Goal: Transaction & Acquisition: Purchase product/service

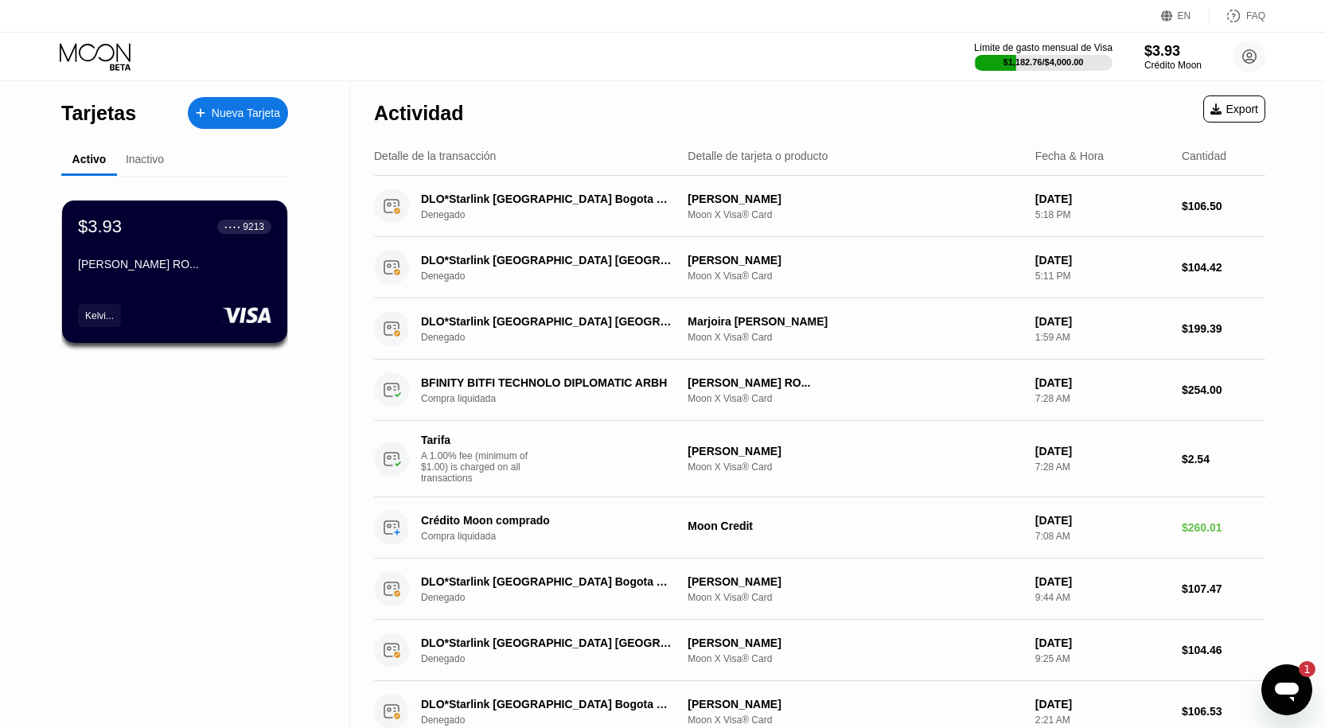
click at [263, 119] on div "Nueva Tarjeta" at bounding box center [246, 114] width 68 height 14
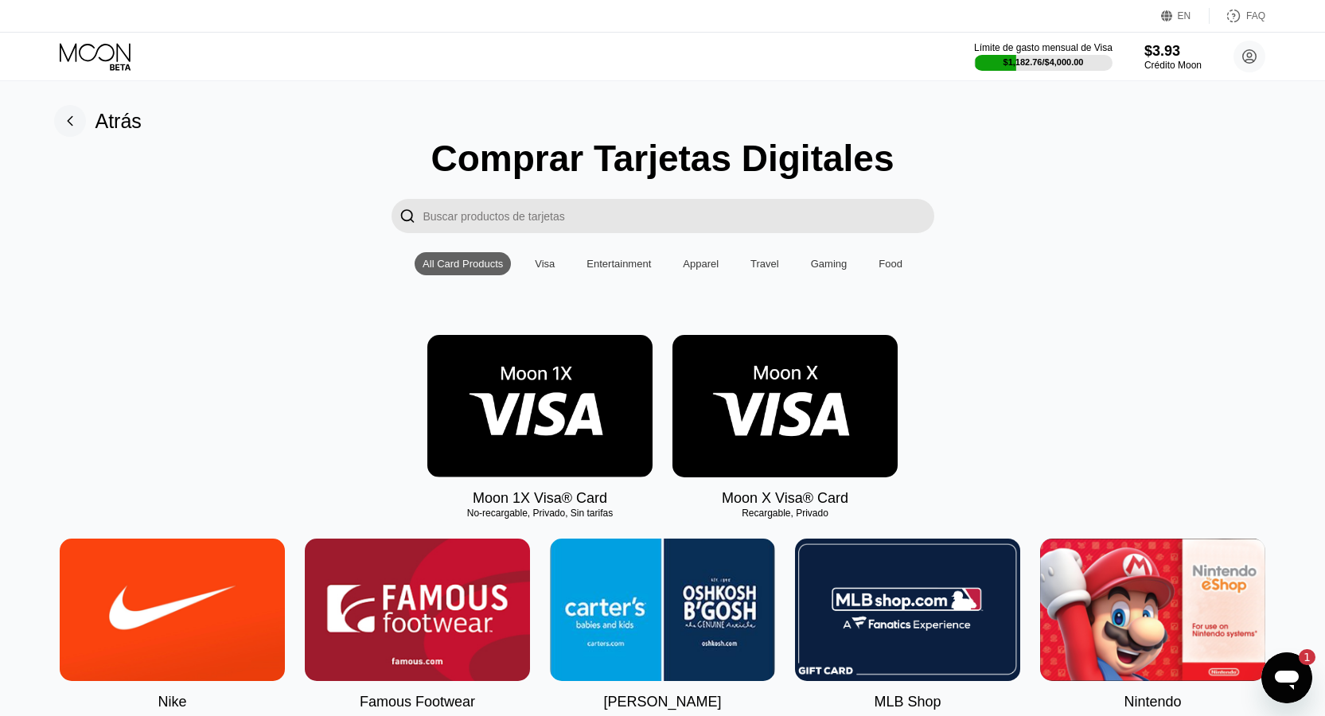
click at [733, 411] on img at bounding box center [784, 406] width 225 height 142
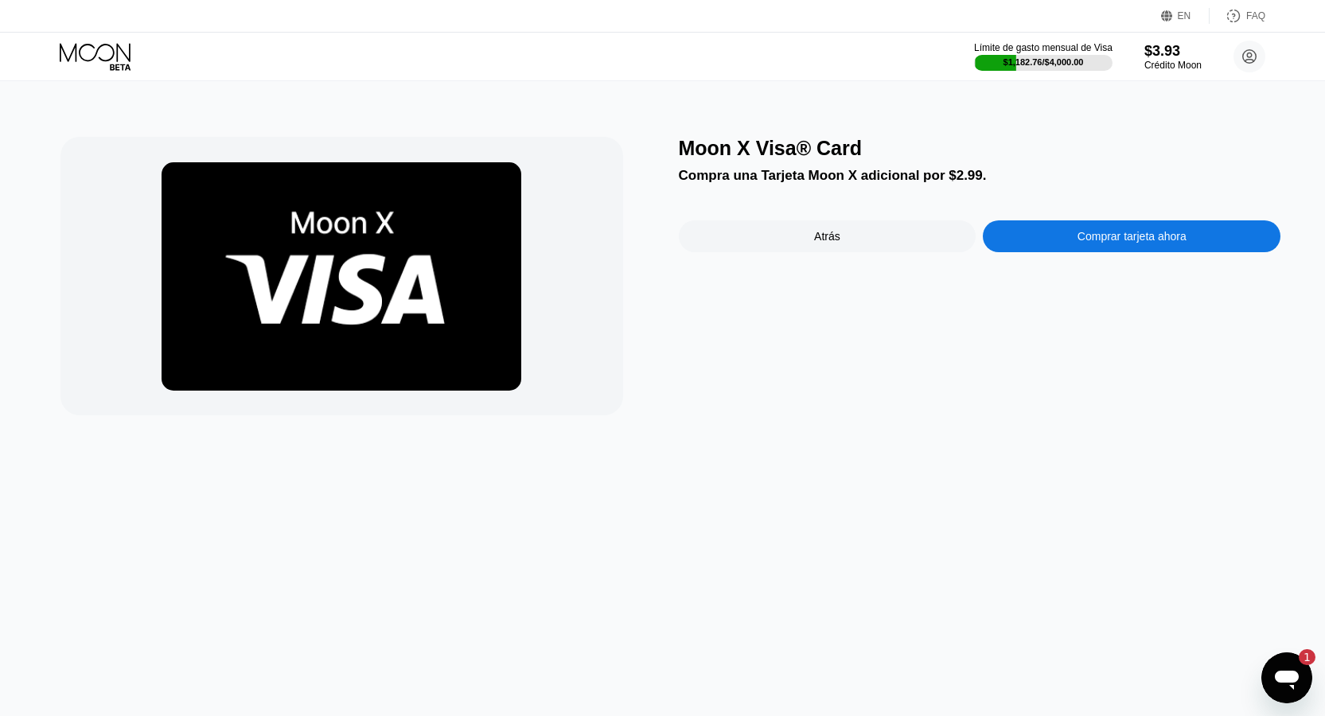
click at [1080, 243] on div "Comprar tarjeta ahora" at bounding box center [1131, 236] width 109 height 13
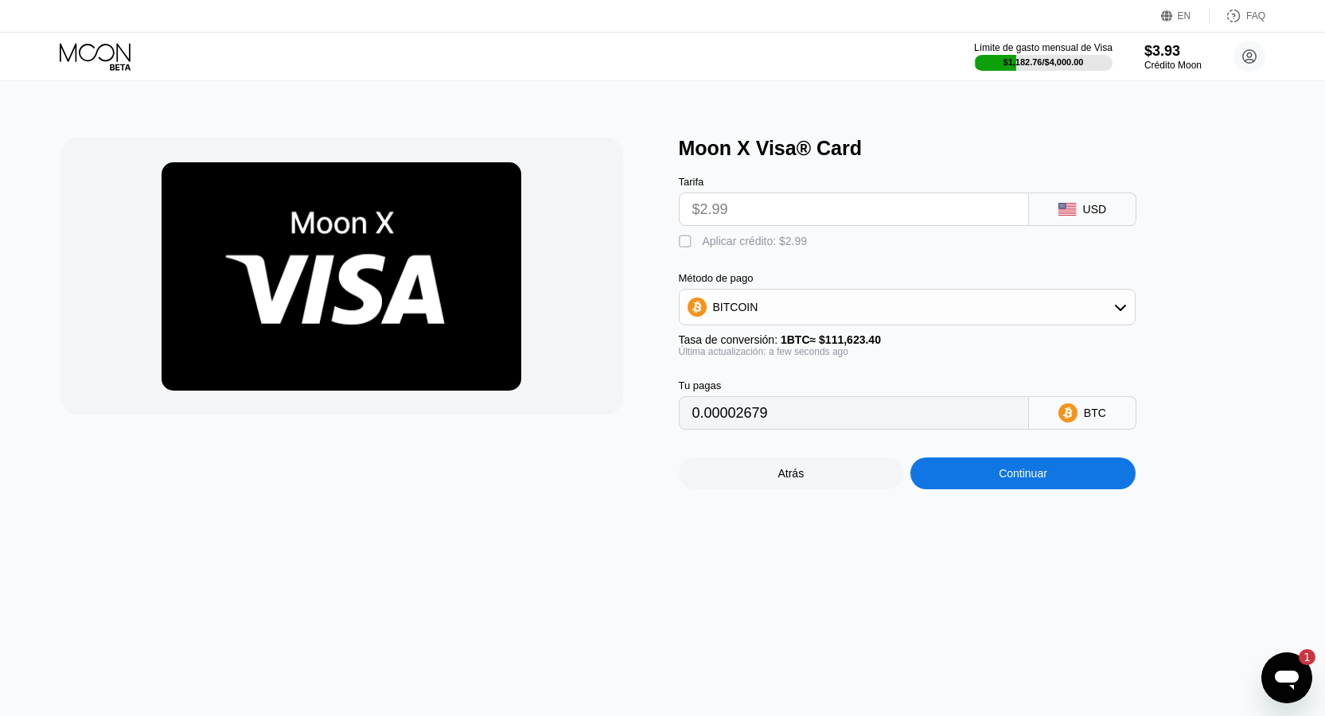
click at [788, 247] on div "Aplicar crédito: $2.99" at bounding box center [754, 241] width 105 height 13
type input "0"
click at [1045, 489] on div "Continuar" at bounding box center [1022, 473] width 225 height 32
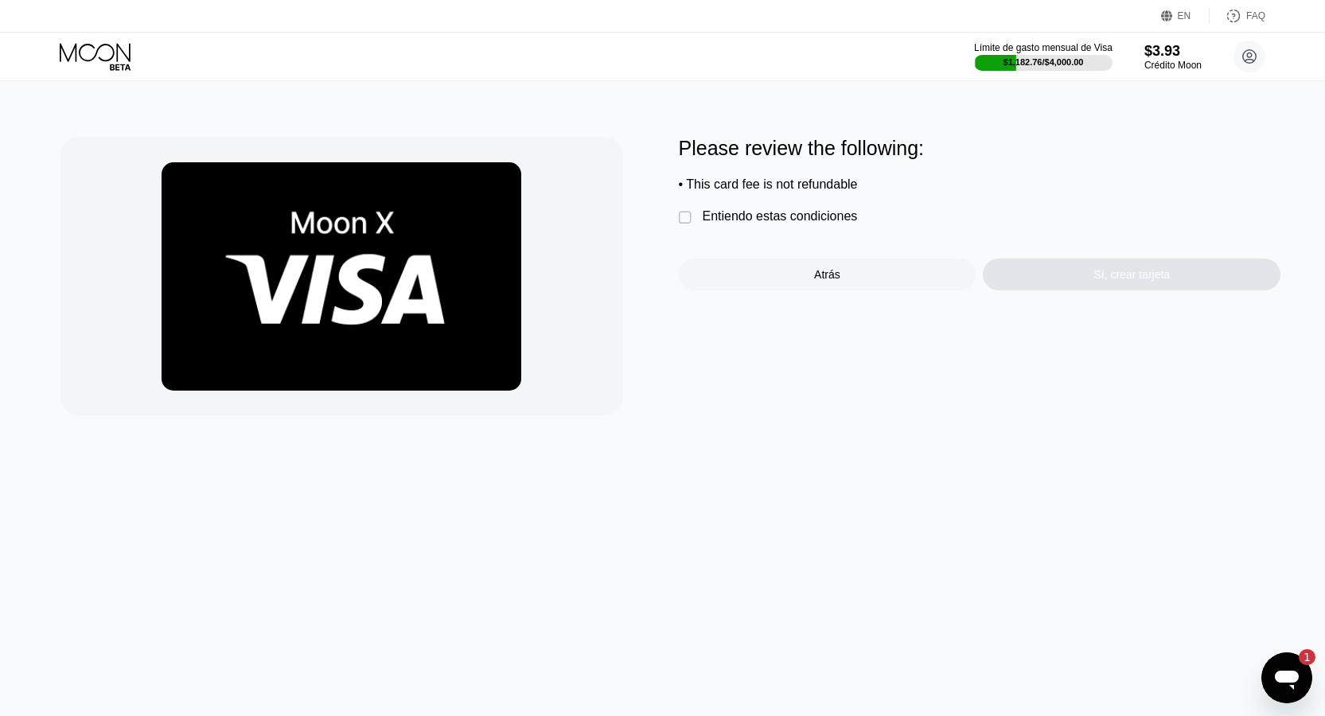
click at [840, 224] on div "Entiendo estas condiciones" at bounding box center [779, 216] width 155 height 14
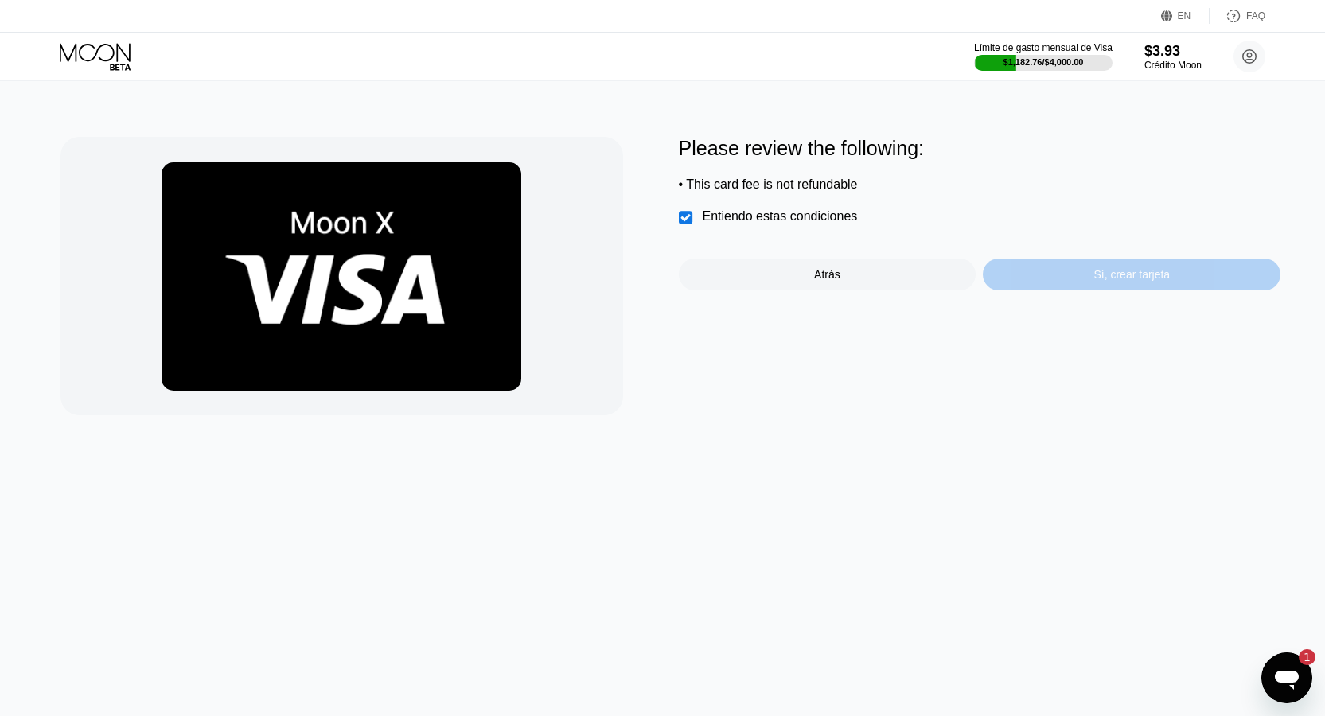
click at [1060, 269] on div "Sí, crear tarjeta" at bounding box center [1132, 275] width 298 height 32
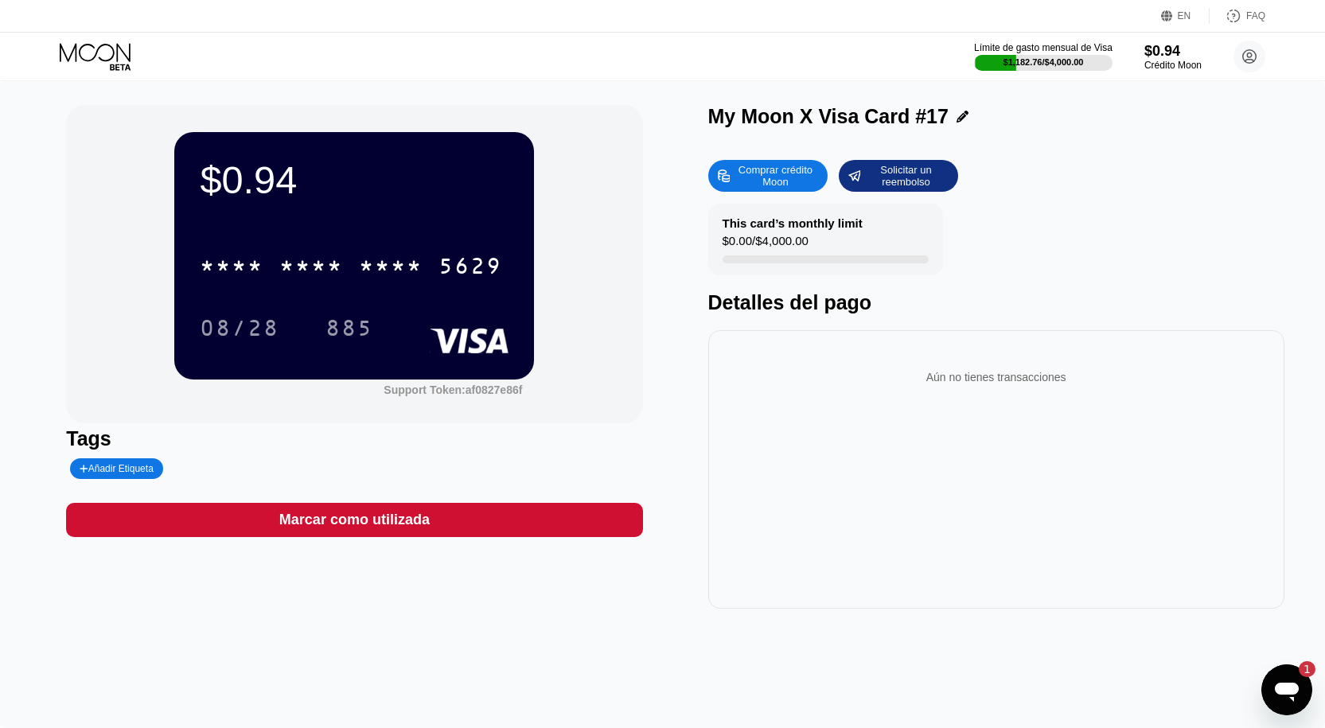
click at [956, 116] on icon at bounding box center [962, 117] width 12 height 12
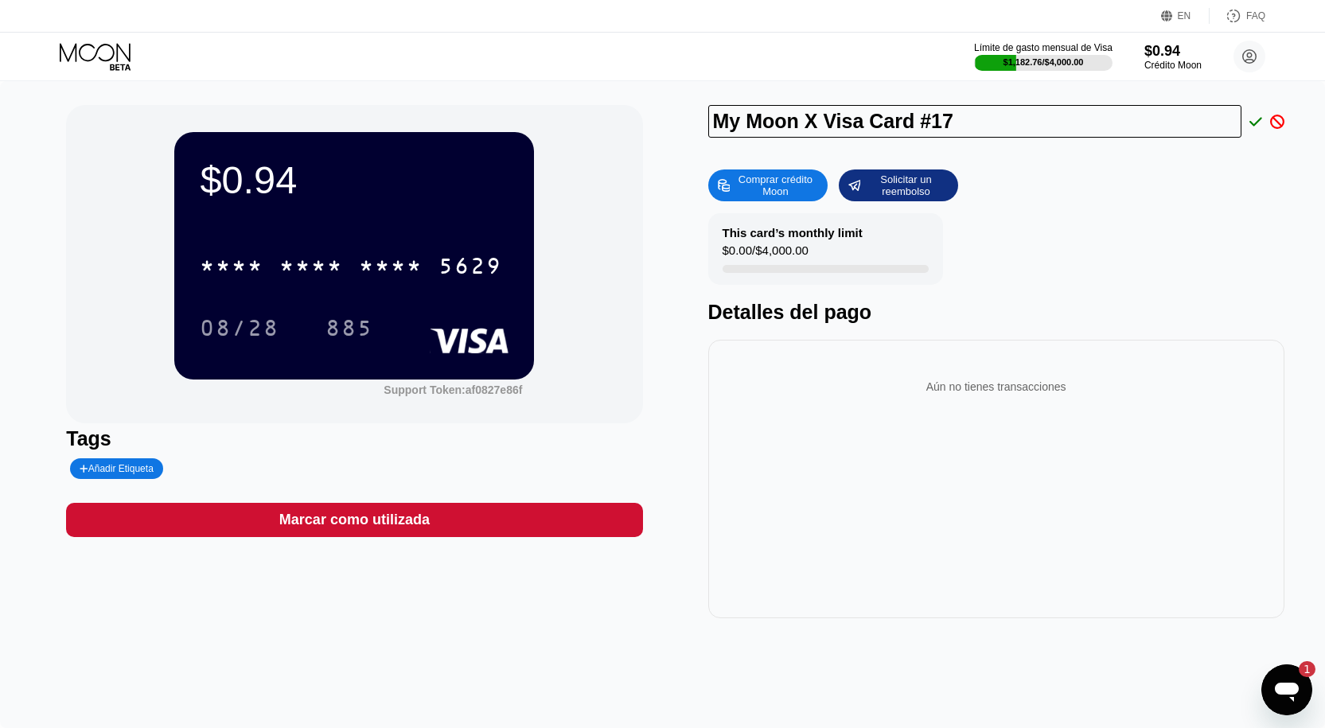
drag, startPoint x: 700, startPoint y: 132, endPoint x: 675, endPoint y: 147, distance: 28.9
click at [675, 147] on div "$0.94 * * * * * * * * * * * * 5629 08/28 885 Support Token: af0827e86f Tags Aña…" at bounding box center [662, 361] width 1193 height 513
drag, startPoint x: 975, startPoint y: 116, endPoint x: 1073, endPoint y: 142, distance: 101.9
click at [1073, 142] on div "[PERSON_NAME]" at bounding box center [996, 125] width 576 height 41
drag, startPoint x: 1007, startPoint y: 128, endPoint x: 643, endPoint y: 56, distance: 371.3
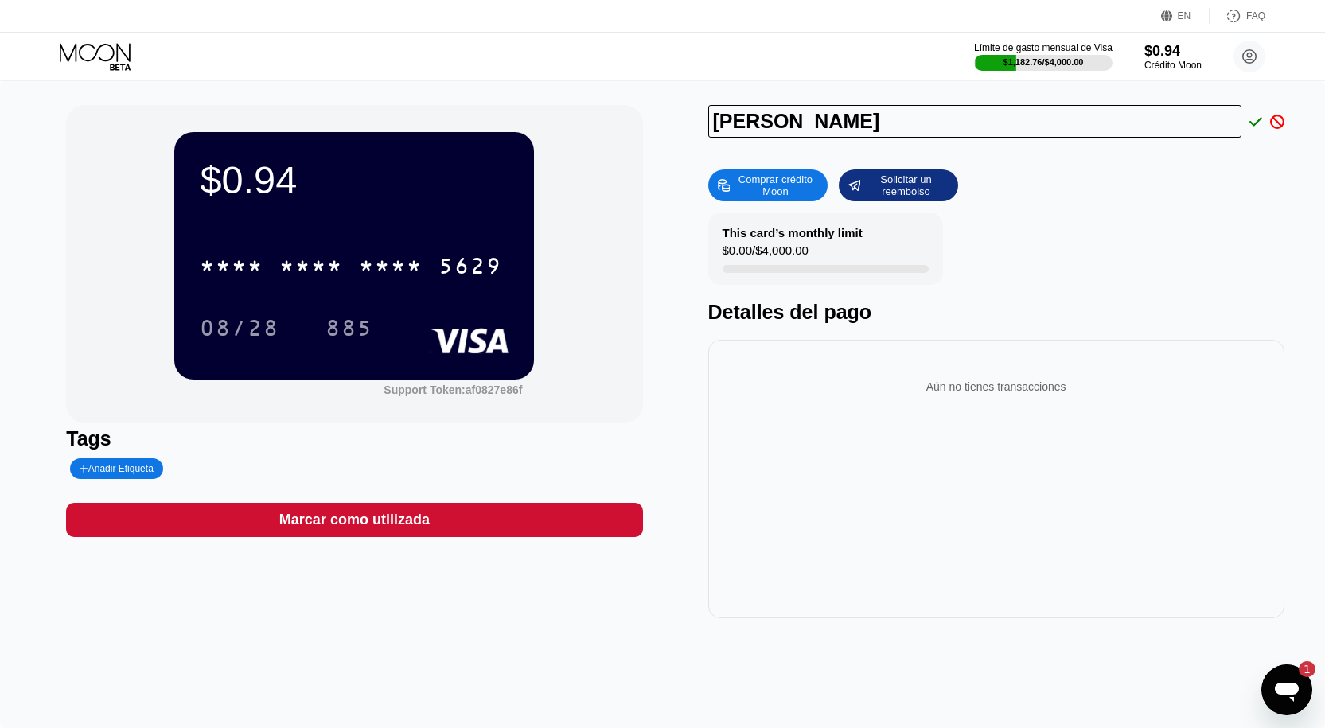
click at [643, 56] on div "EN Idioma Select an item Ahorrar FAQ Límite de gasto mensual de Visa $1,182.76 …" at bounding box center [662, 364] width 1325 height 728
type input "[PERSON_NAME]"
click at [1259, 118] on icon at bounding box center [1255, 122] width 13 height 14
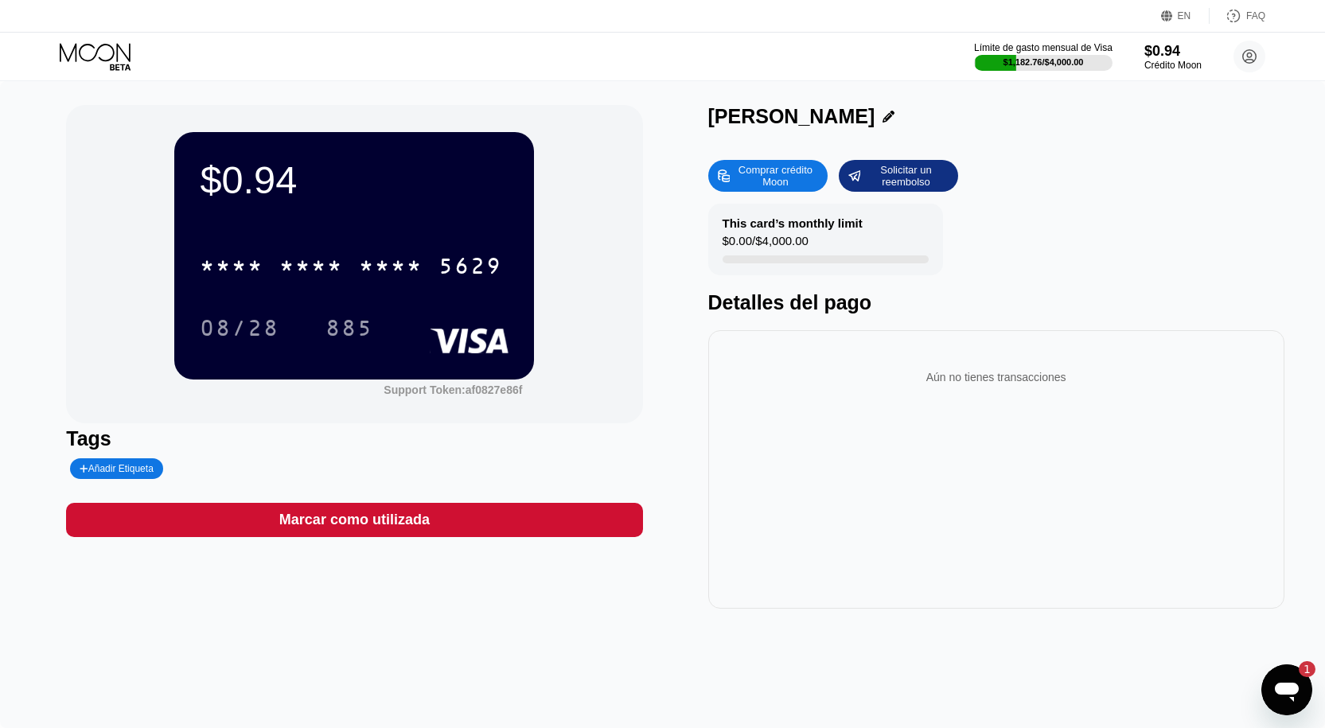
click at [154, 469] on div "Añadir Etiqueta" at bounding box center [117, 468] width 74 height 11
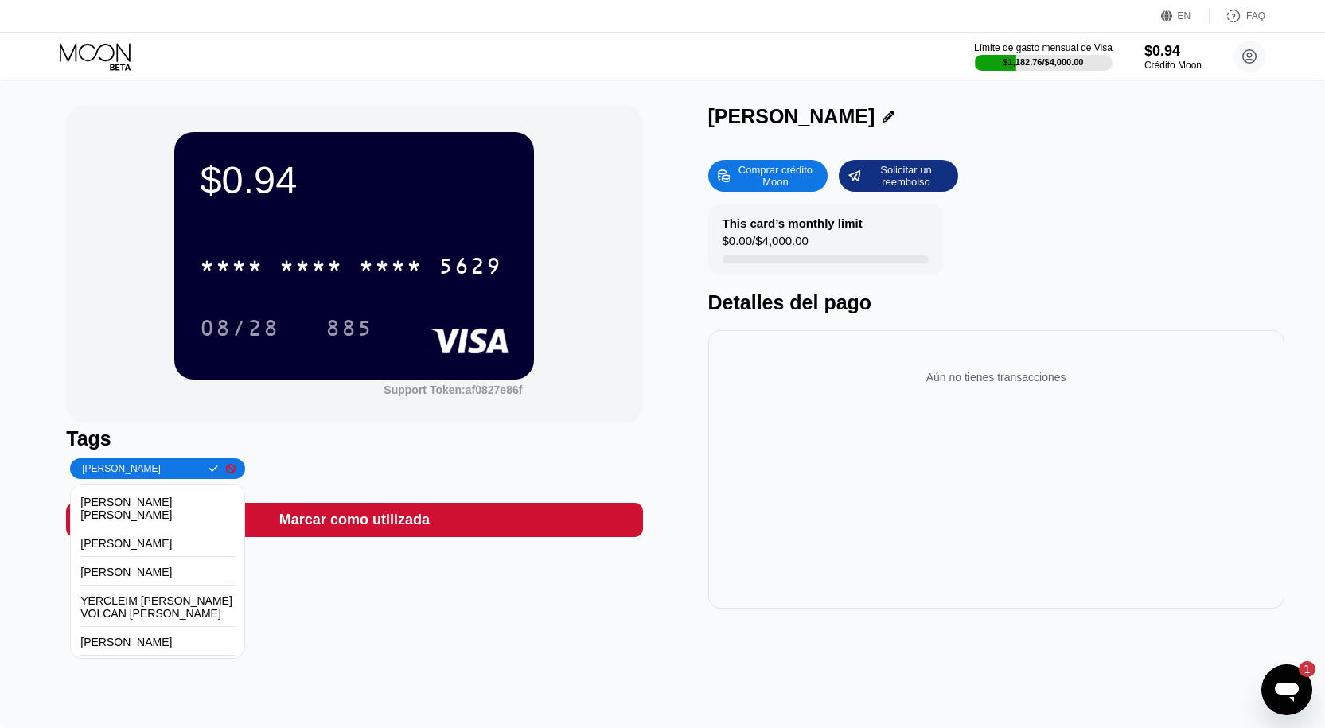
scroll to position [0, 3]
type input "[PERSON_NAME]"
click at [209, 469] on icon at bounding box center [213, 469] width 9 height 10
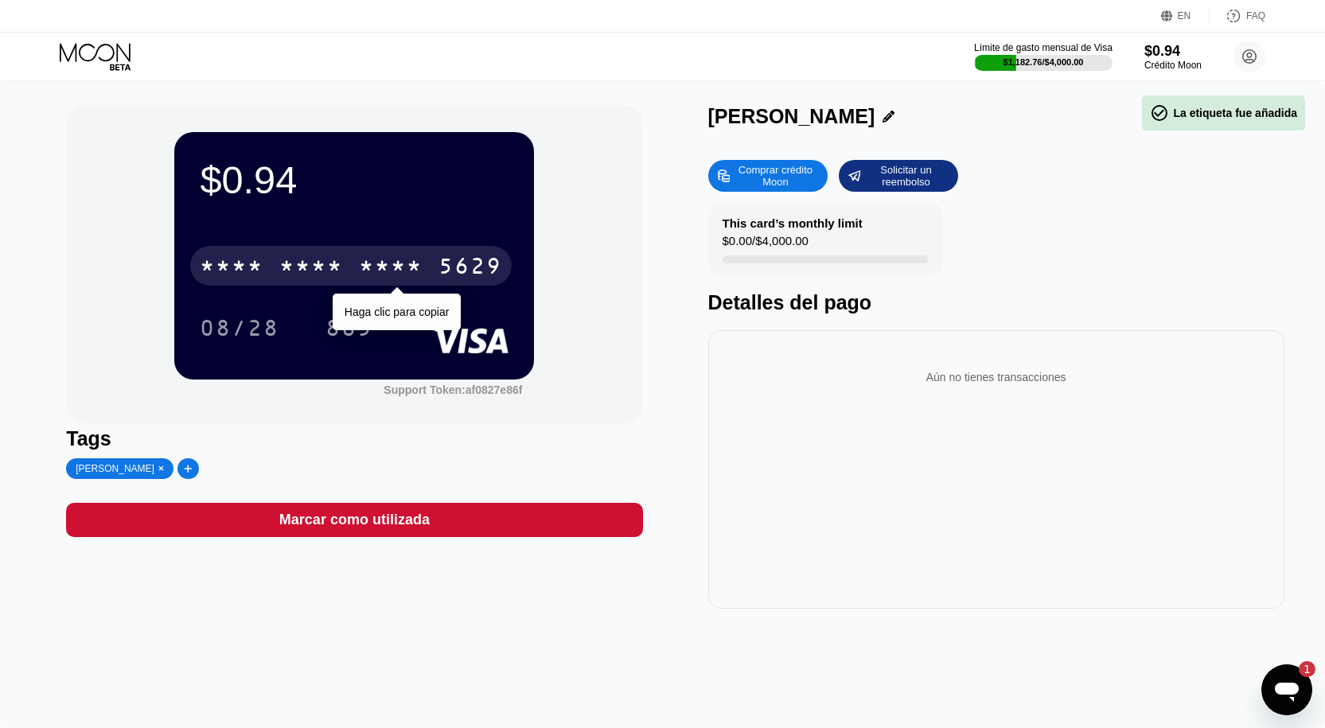
click at [375, 281] on div "* * * *" at bounding box center [391, 267] width 64 height 25
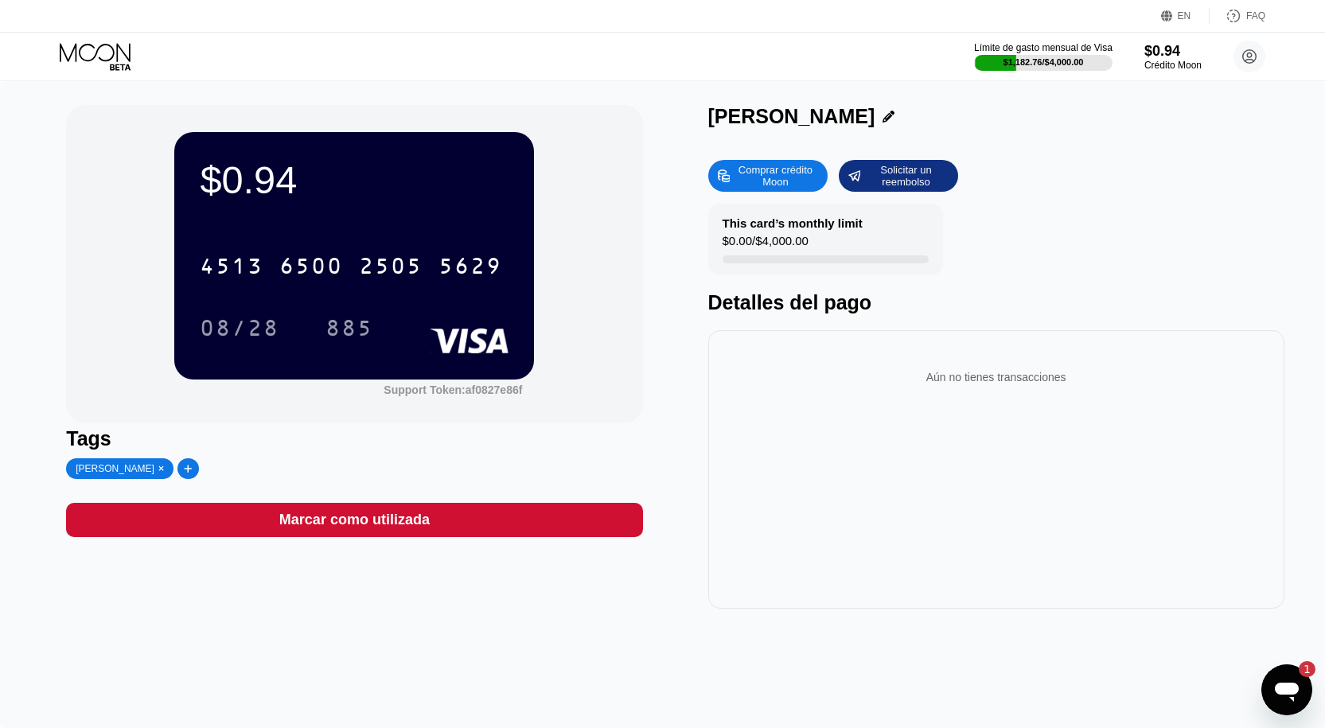
drag, startPoint x: 960, startPoint y: 115, endPoint x: 700, endPoint y: 109, distance: 260.2
click at [700, 109] on div "$0.94 4513 6500 2505 5629 08/28 885 Support Token: af0827e86f Tags [PERSON_NAME…" at bounding box center [662, 357] width 1193 height 504
copy div "[PERSON_NAME]"
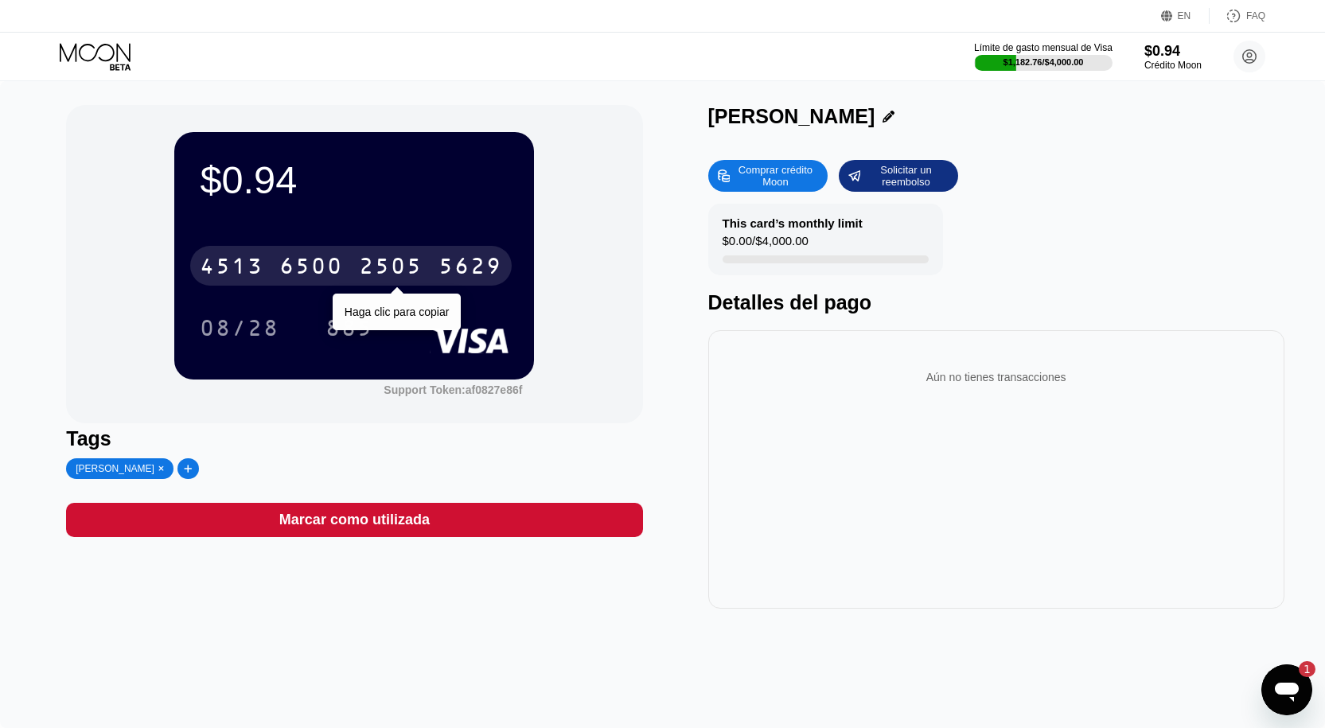
click at [486, 263] on div "5629" at bounding box center [470, 267] width 64 height 25
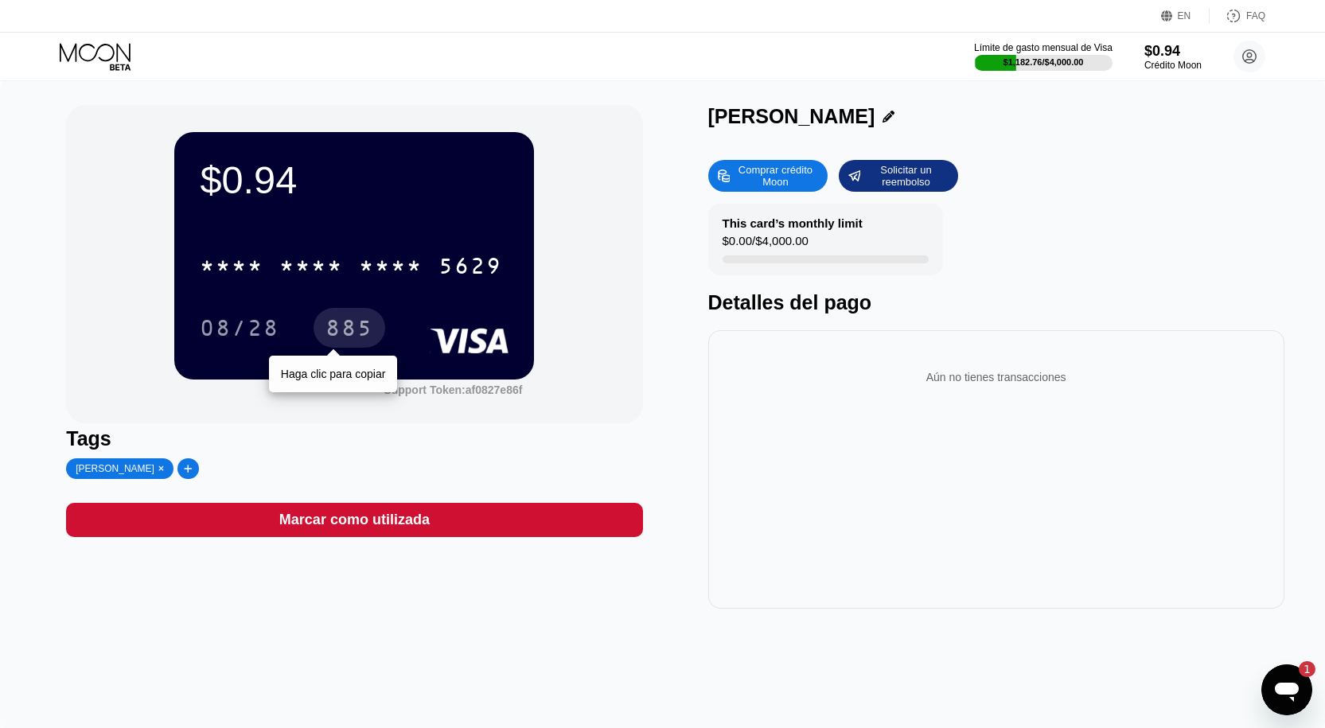
click at [353, 332] on div "885" at bounding box center [349, 329] width 48 height 25
click at [656, 406] on div "$0.94 * * * * * * * * * * * * 5629 08/28 885 Support Token: af0827e86f Tags [PE…" at bounding box center [662, 357] width 1193 height 504
click at [508, 278] on div "* * * * * * * * * * * * 5629" at bounding box center [350, 266] width 321 height 40
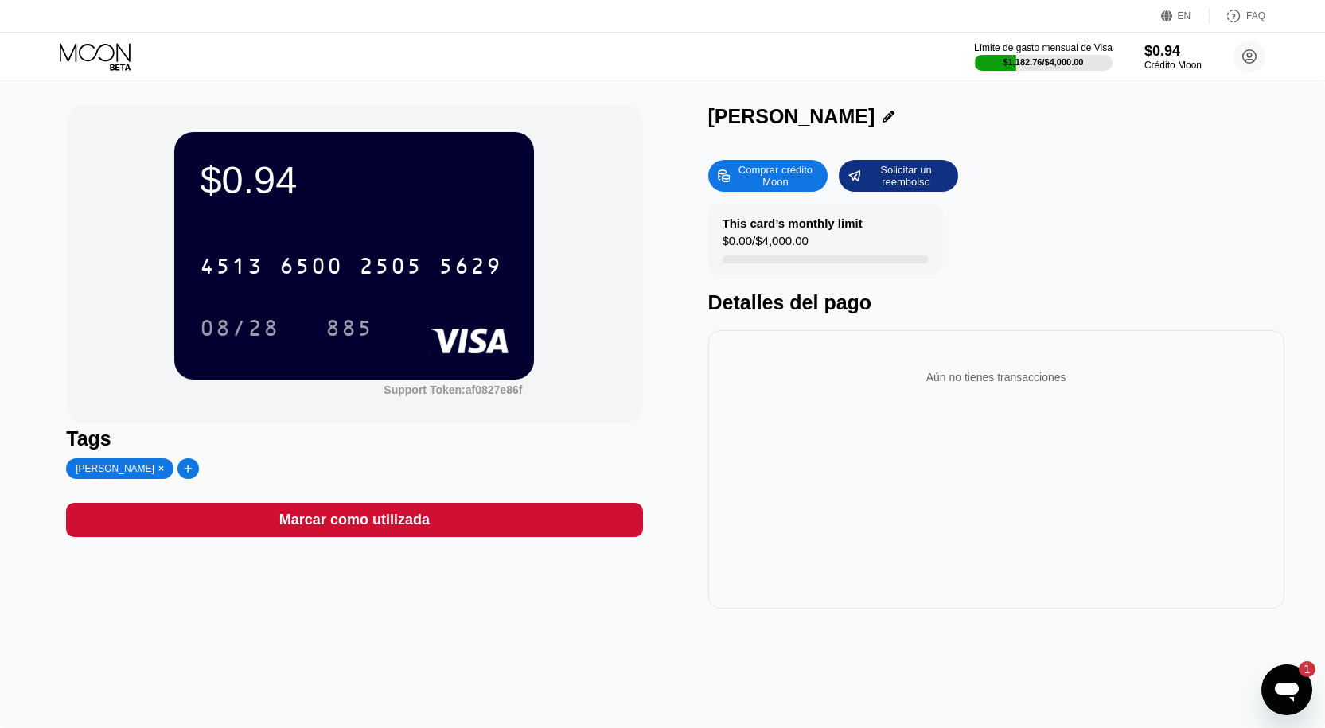
click at [714, 128] on div "[PERSON_NAME]" at bounding box center [791, 116] width 167 height 23
drag, startPoint x: 712, startPoint y: 118, endPoint x: 907, endPoint y: 104, distance: 195.4
click at [907, 104] on div "$0.94 4513 6500 2505 5629 08/28 885 Support Token: af0827e86f Tags [PERSON_NAME…" at bounding box center [662, 404] width 1325 height 647
click at [723, 124] on div "[PERSON_NAME]" at bounding box center [791, 116] width 167 height 23
click at [702, 121] on div "$0.94 4513 6500 2505 5629 08/28 885 Support Token: af0827e86f Tags [PERSON_NAME…" at bounding box center [662, 357] width 1193 height 504
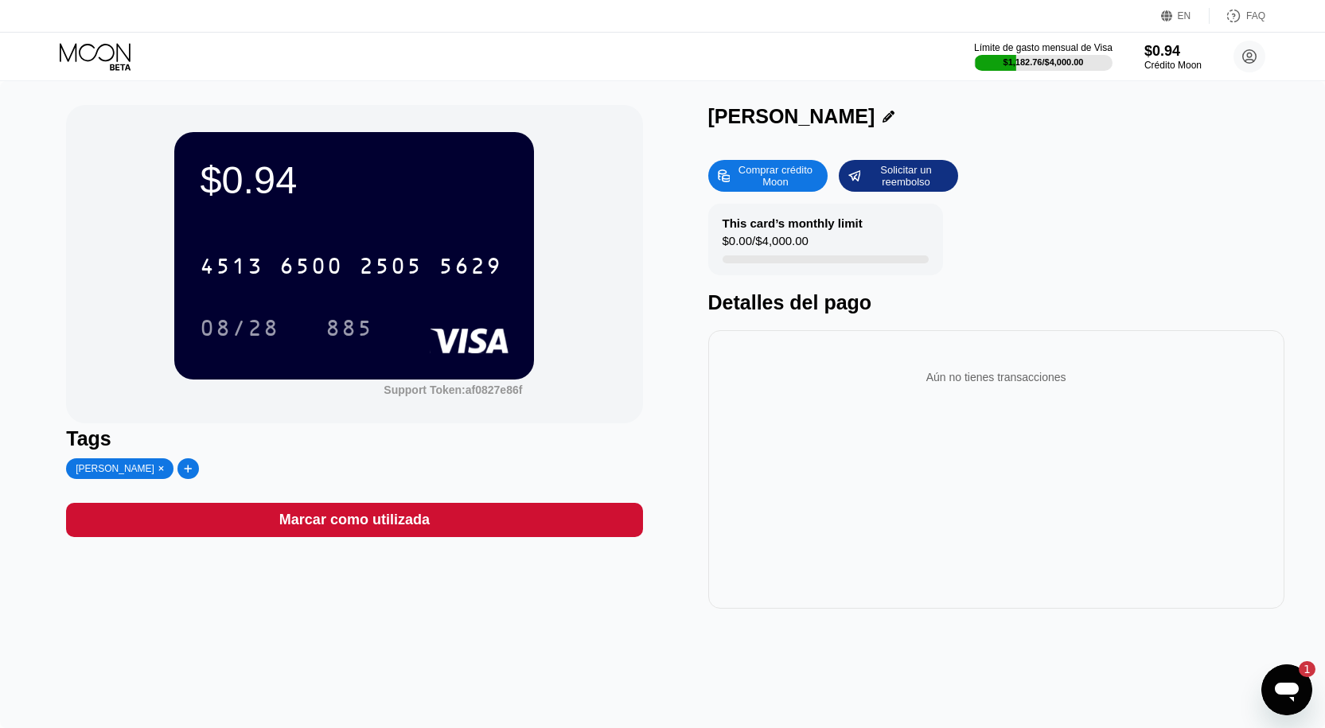
copy div "JeanCarlos Alexander"
drag, startPoint x: 708, startPoint y: 121, endPoint x: 898, endPoint y: 125, distance: 190.2
click at [875, 125] on div "[PERSON_NAME]" at bounding box center [791, 116] width 167 height 23
drag, startPoint x: 958, startPoint y: 115, endPoint x: 710, endPoint y: 138, distance: 248.5
click at [710, 136] on div "[PERSON_NAME]" at bounding box center [996, 120] width 576 height 31
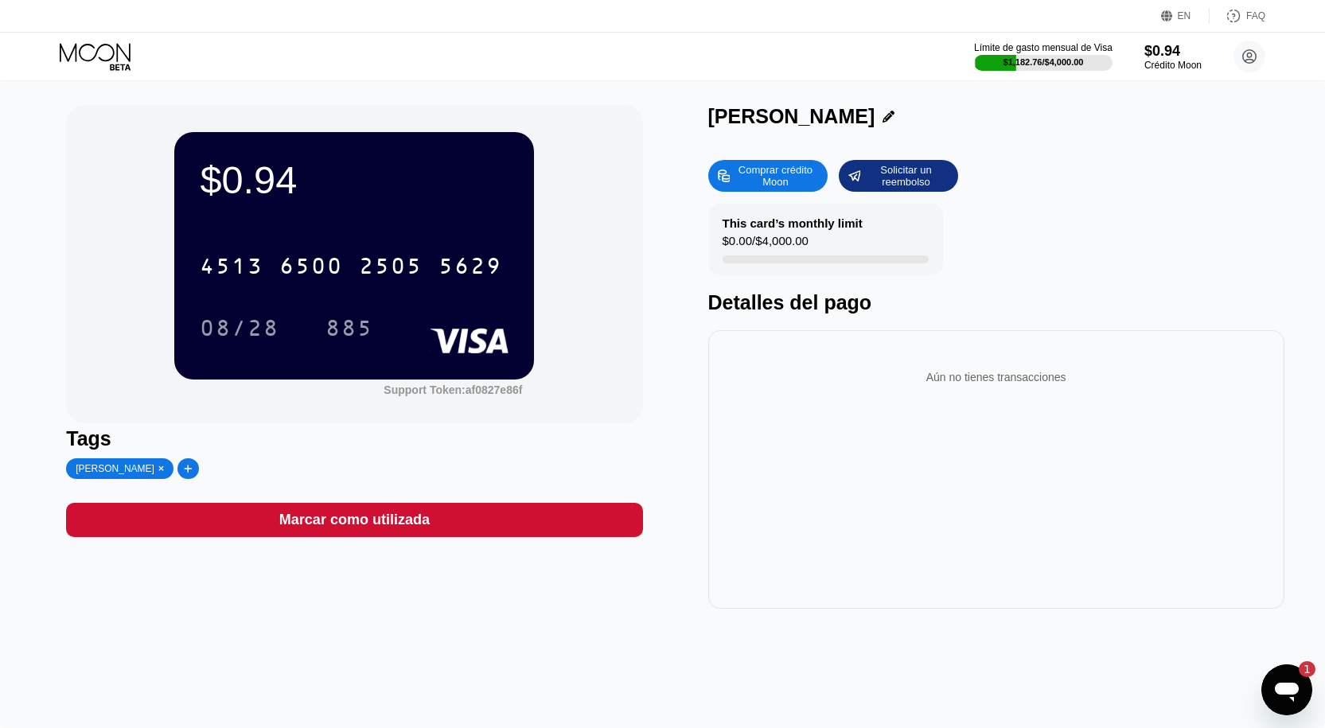
copy div "[PERSON_NAME]"
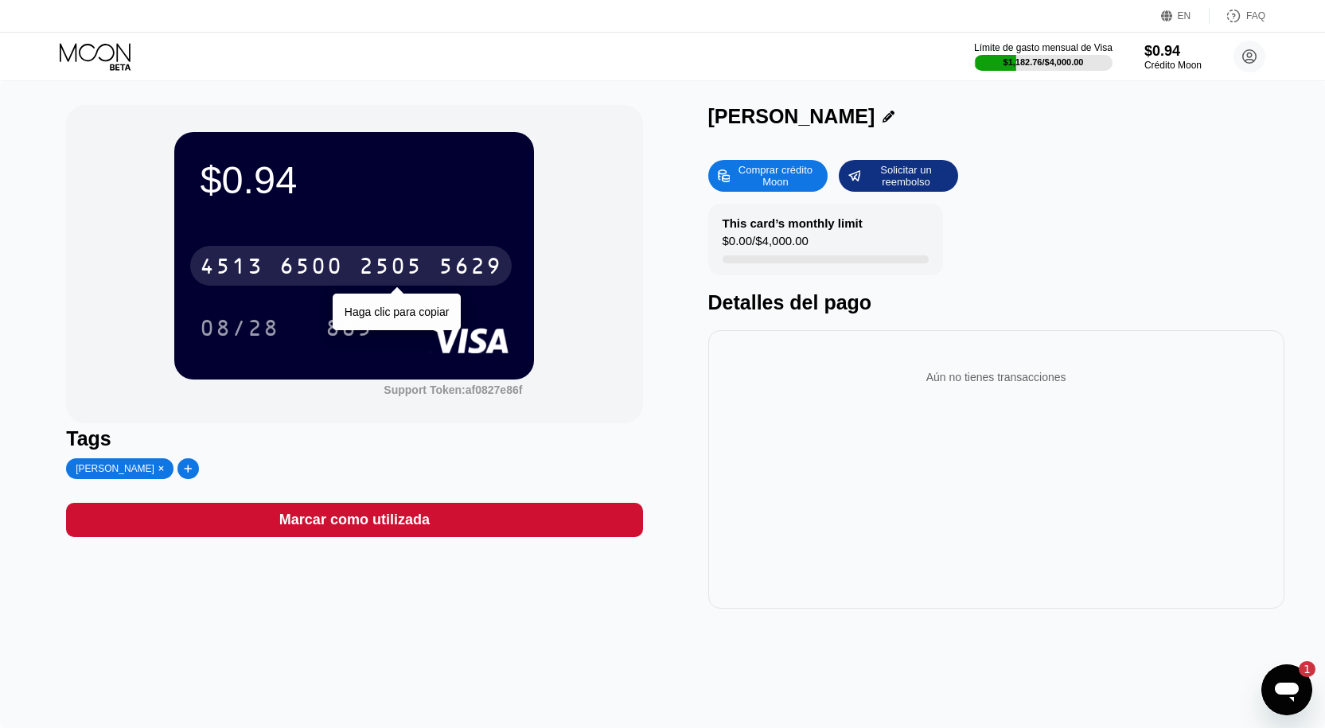
click at [491, 281] on div "5629" at bounding box center [470, 267] width 64 height 25
click at [571, 364] on div "$0.94 * * * * * * * * * * * * 5629 Haga clic para copiar 08/28 885 Support Toke…" at bounding box center [354, 264] width 576 height 318
click at [368, 323] on div "885" at bounding box center [349, 329] width 48 height 25
